Goal: Information Seeking & Learning: Learn about a topic

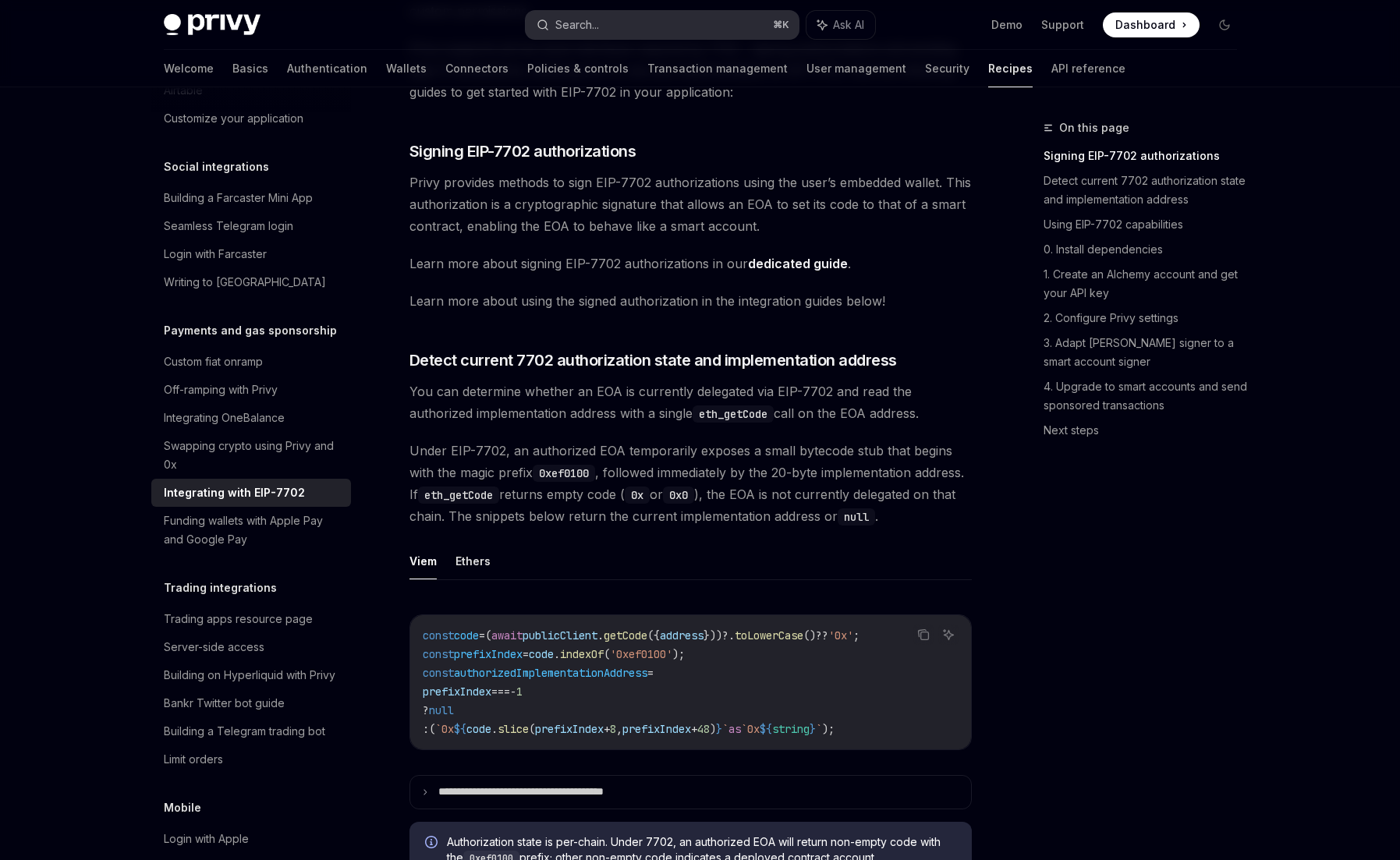
click at [591, 21] on div "Search..." at bounding box center [578, 24] width 43 height 19
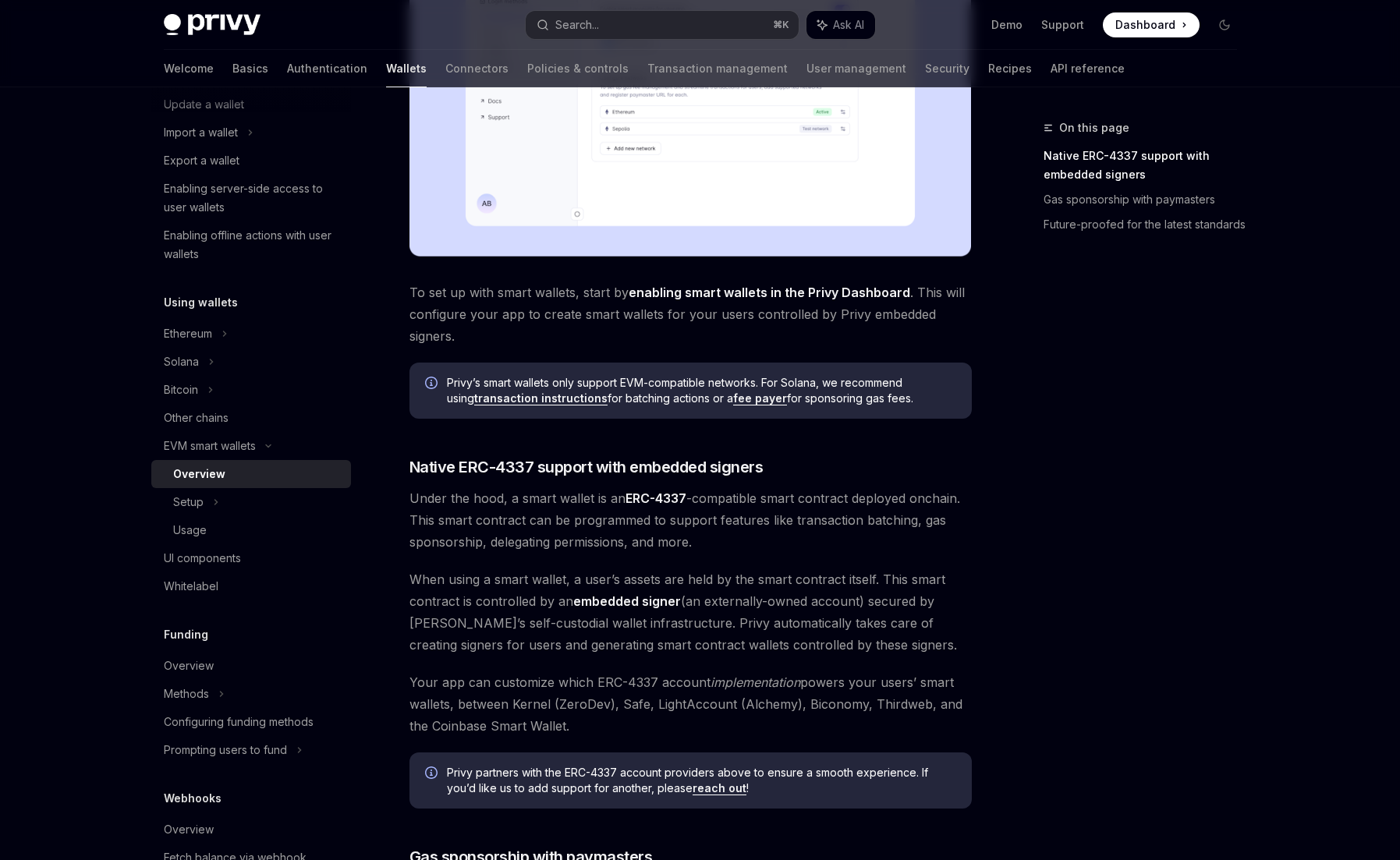
scroll to position [528, 0]
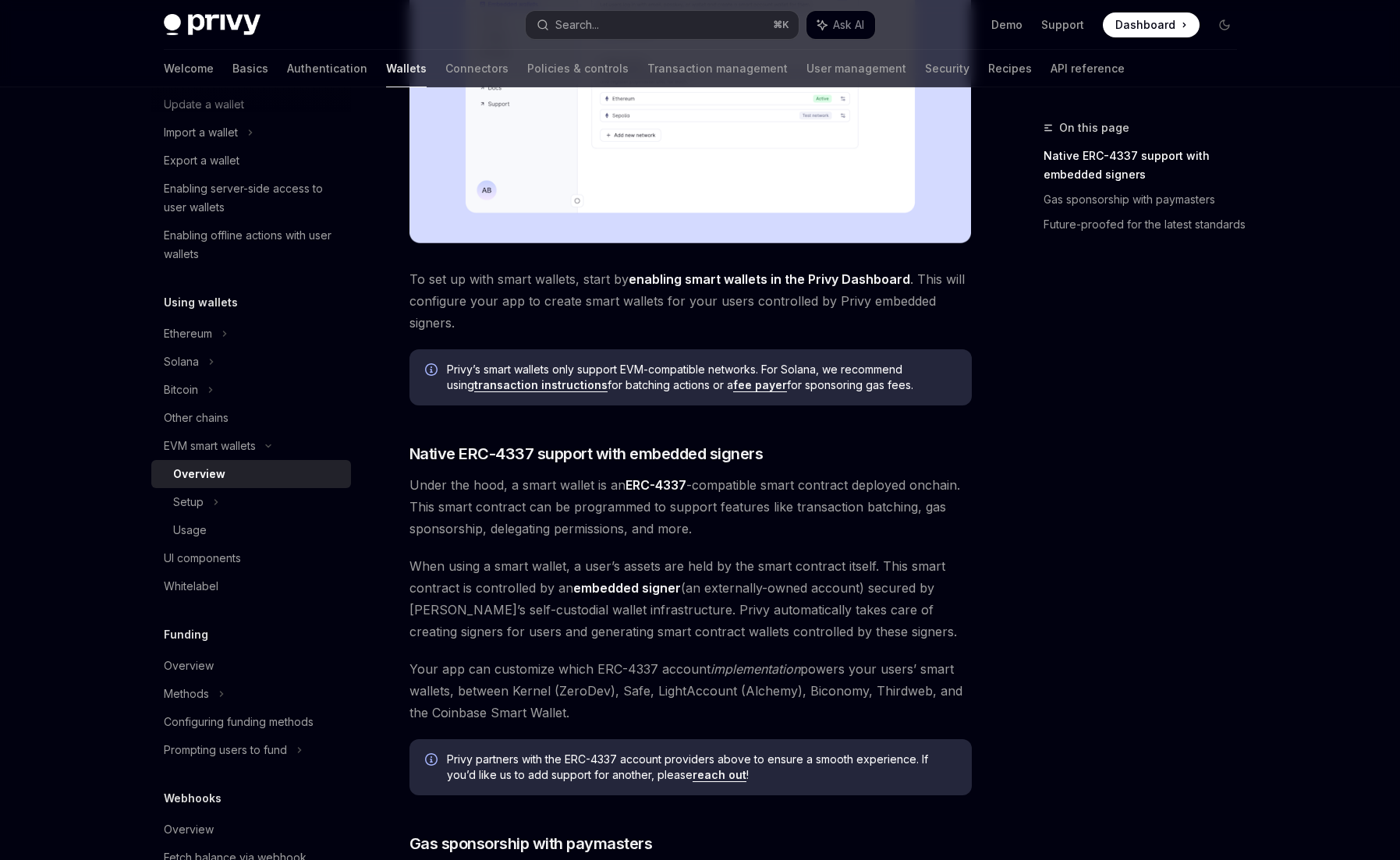
click at [1179, 304] on div "On this page Native ERC-4337 support with embedded signers Gas sponsorship with…" at bounding box center [1131, 489] width 237 height 742
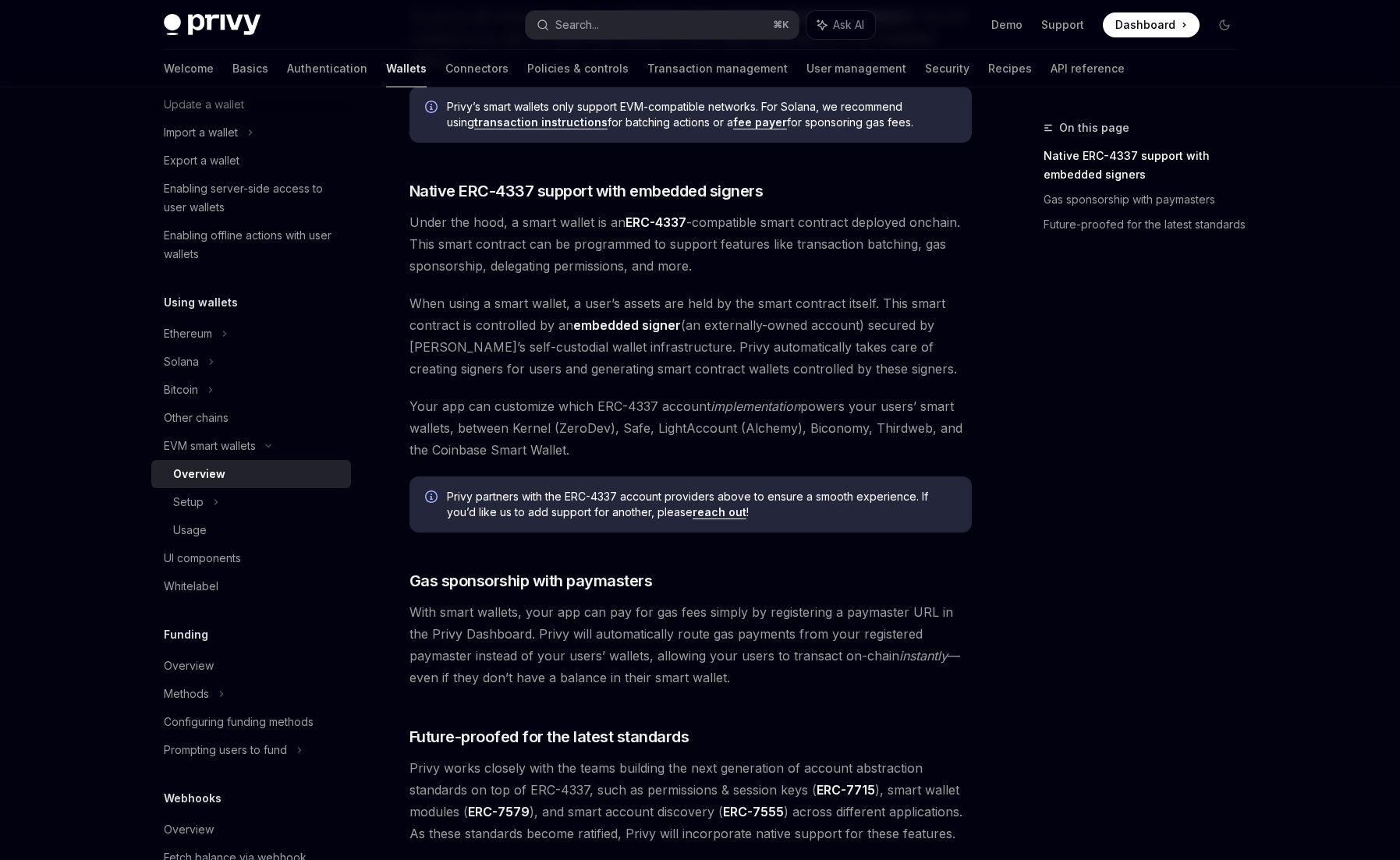
scroll to position [1006, 0]
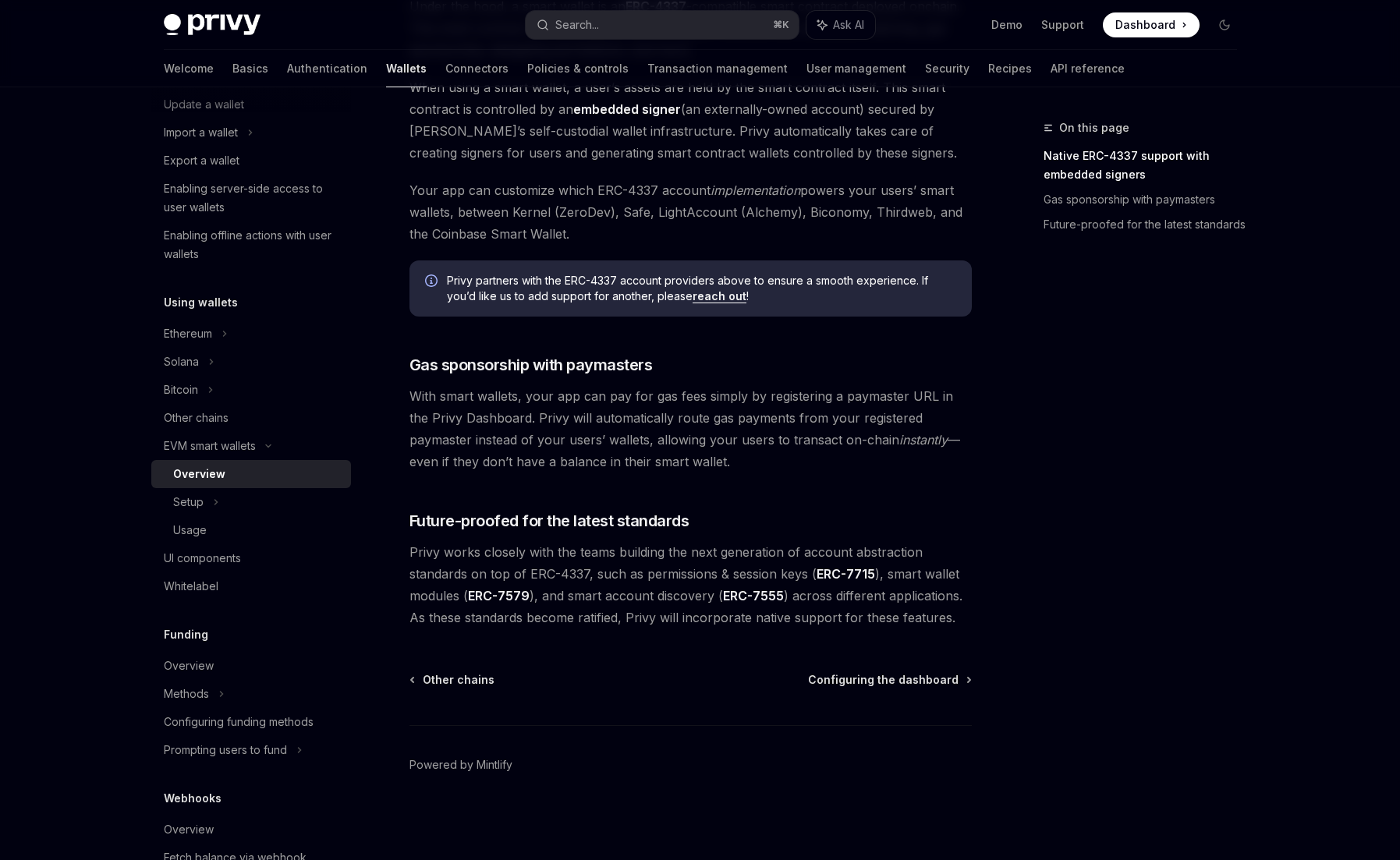
click at [752, 574] on span "Privy works closely with the teams building the next generation of account abst…" at bounding box center [691, 584] width 562 height 88
copy span "session"
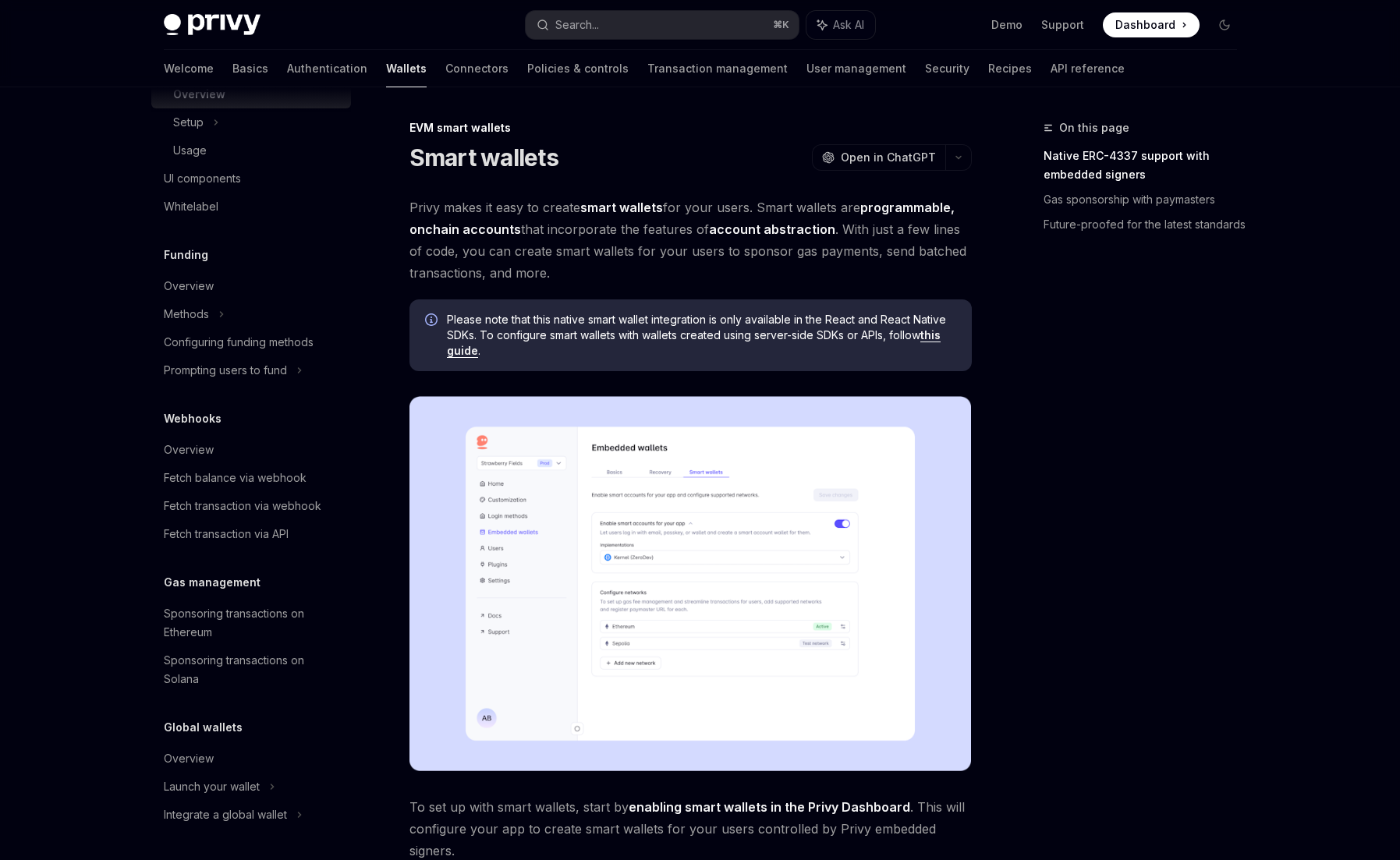
scroll to position [193, 0]
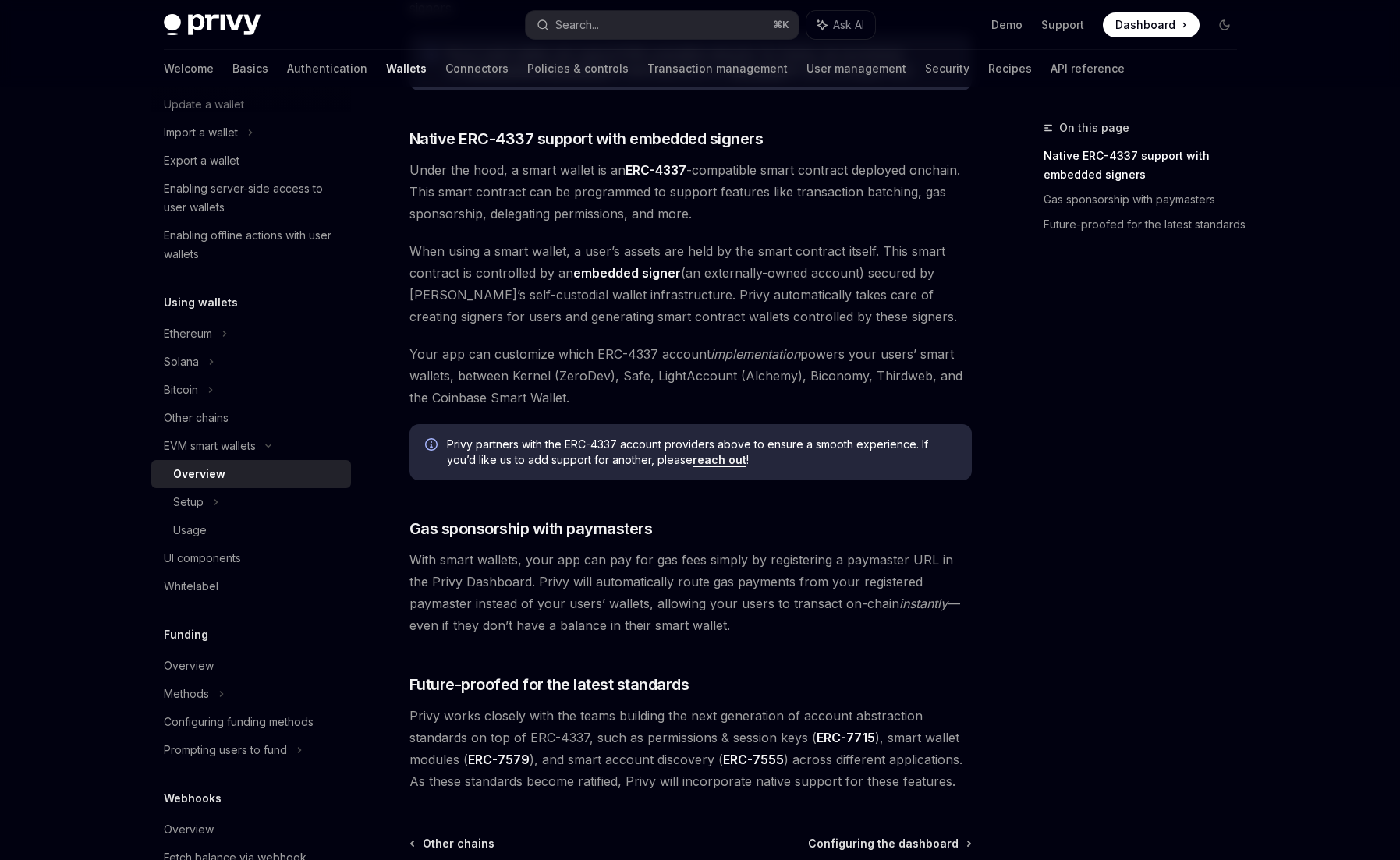
type textarea "*"
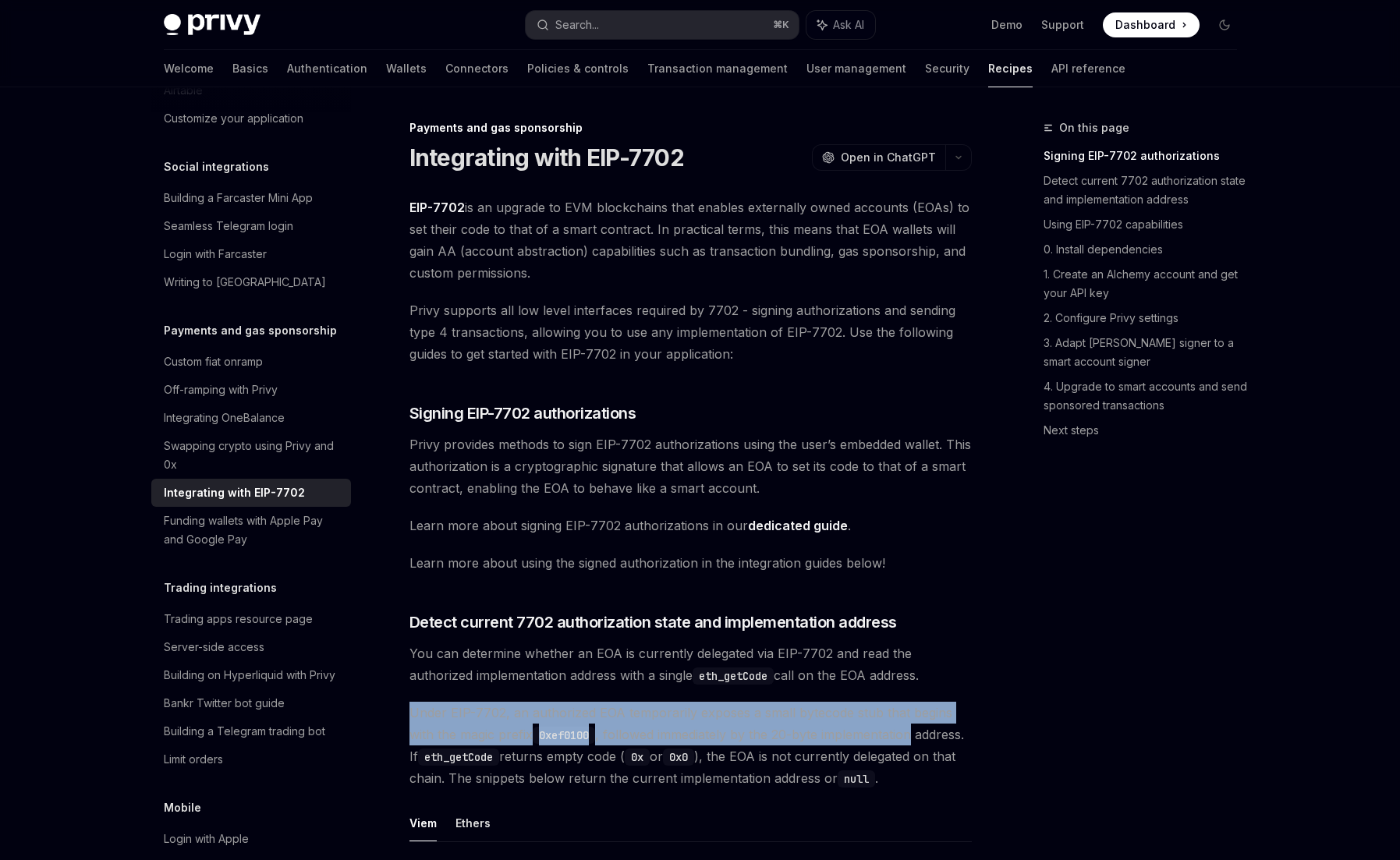
drag, startPoint x: 434, startPoint y: 700, endPoint x: 945, endPoint y: 729, distance: 511.8
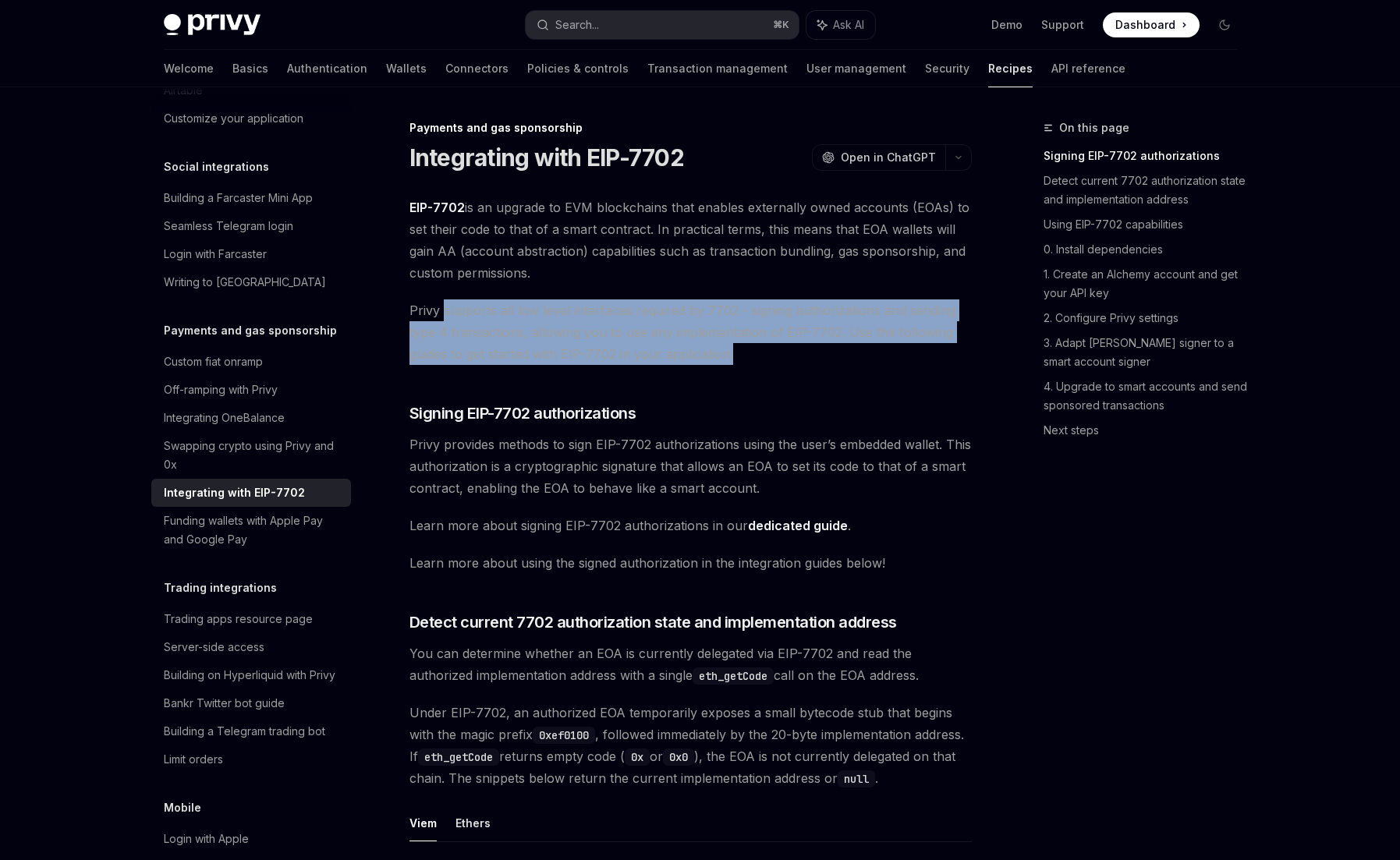
drag, startPoint x: 443, startPoint y: 311, endPoint x: 849, endPoint y: 351, distance: 408.0
click at [850, 351] on span "Privy supports all low level interfaces required by 7702 - signing authorizatio…" at bounding box center [691, 332] width 562 height 66
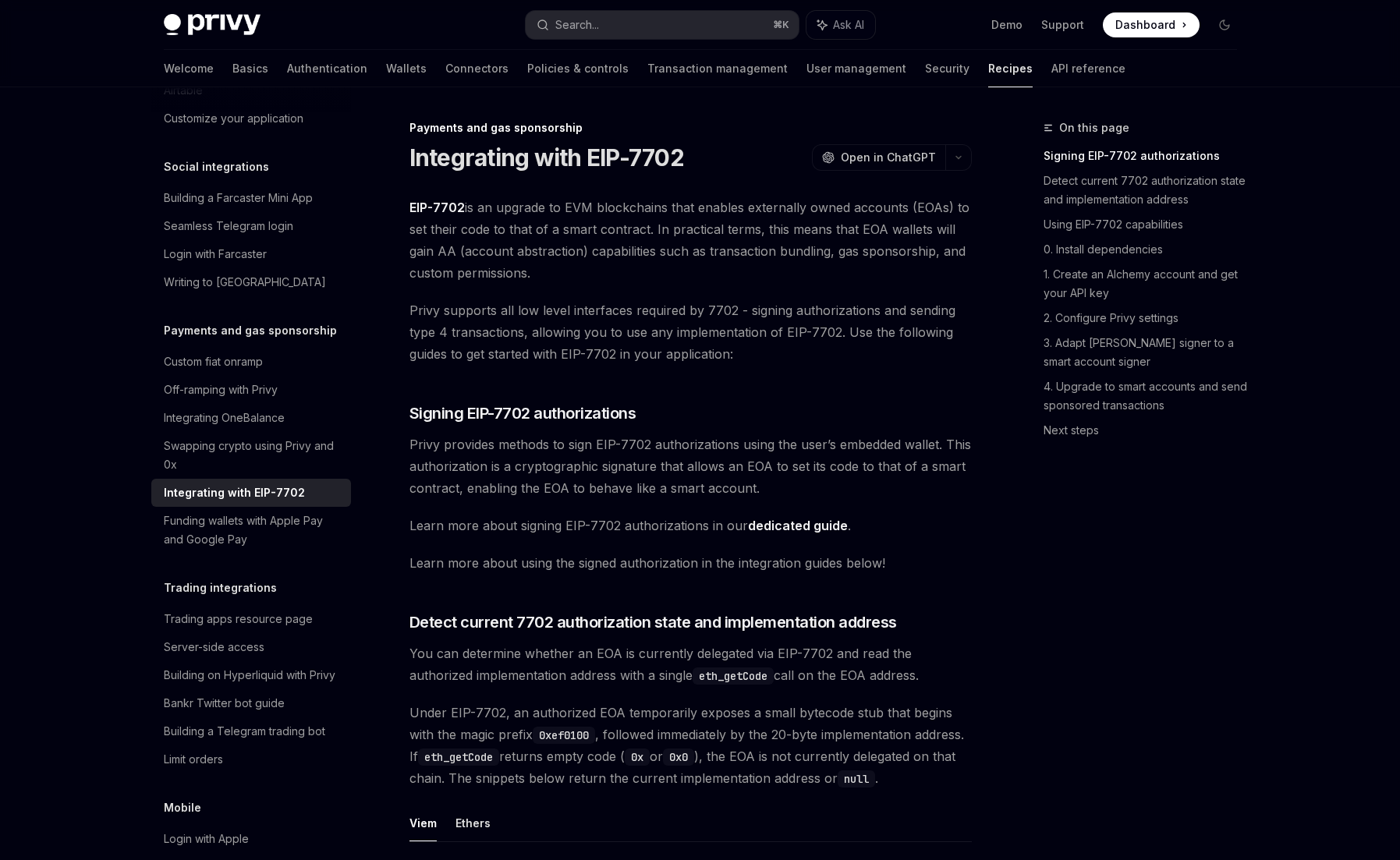
click at [635, 139] on div "Payments and gas sponsorship Integrating with EIP-7702 OpenAI Open in ChatGPT" at bounding box center [691, 145] width 562 height 51
click at [646, 155] on h1 "Integrating with EIP-7702" at bounding box center [547, 157] width 275 height 28
copy h1 "7702"
